Goal: Navigation & Orientation: Find specific page/section

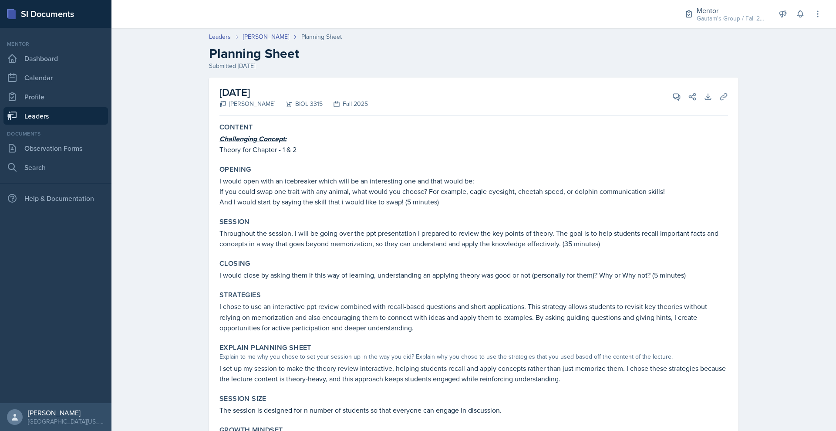
click at [51, 125] on link "Leaders" at bounding box center [55, 115] width 104 height 17
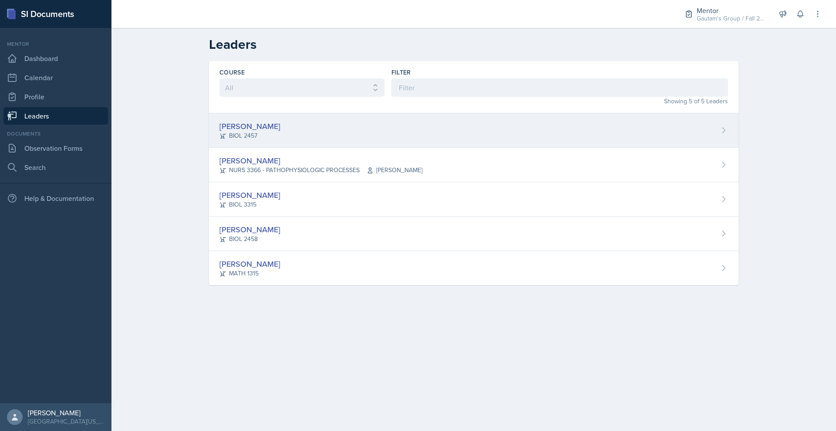
click at [219, 132] on div "[PERSON_NAME]" at bounding box center [249, 126] width 61 height 12
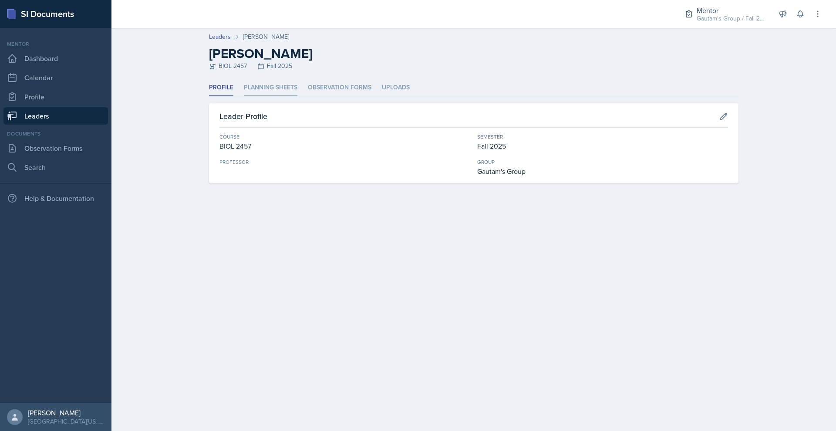
click at [252, 96] on li "Planning Sheets" at bounding box center [271, 87] width 54 height 17
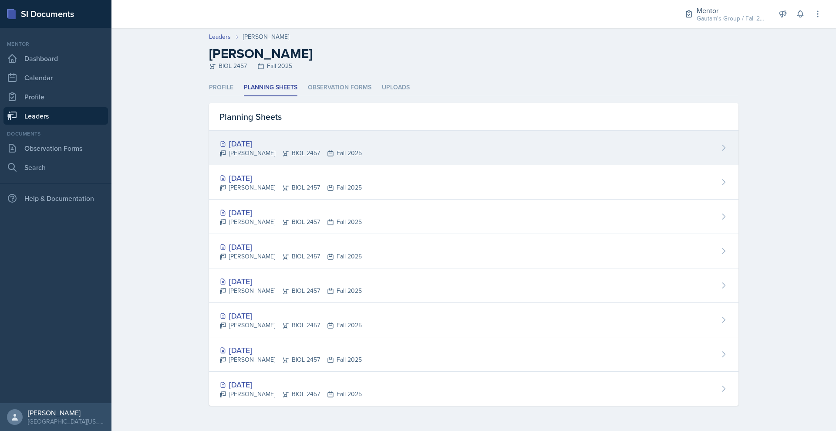
click at [219, 149] on div "[DATE]" at bounding box center [290, 144] width 142 height 12
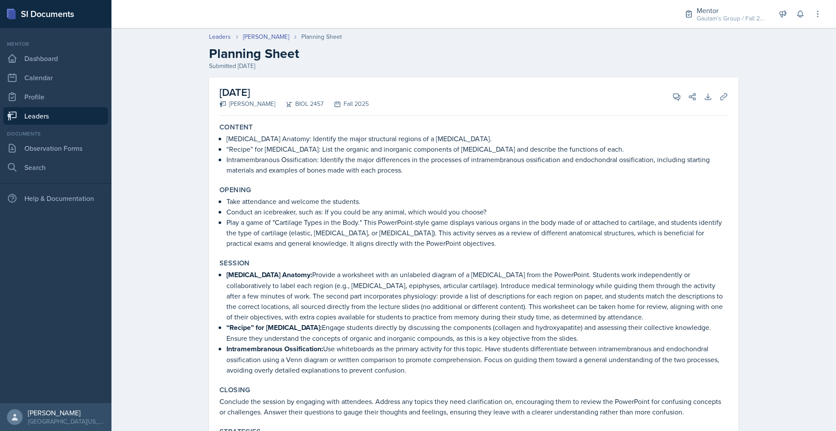
click at [43, 125] on link "Leaders" at bounding box center [55, 115] width 104 height 17
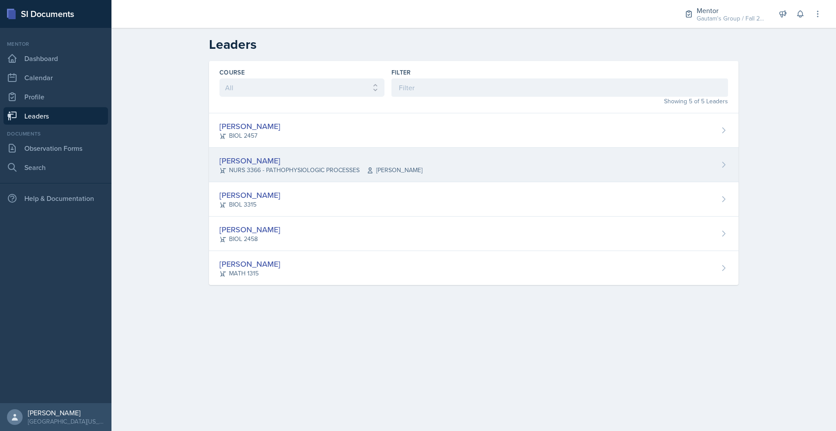
click at [219, 166] on div "[PERSON_NAME]" at bounding box center [320, 161] width 203 height 12
